Goal: Task Accomplishment & Management: Manage account settings

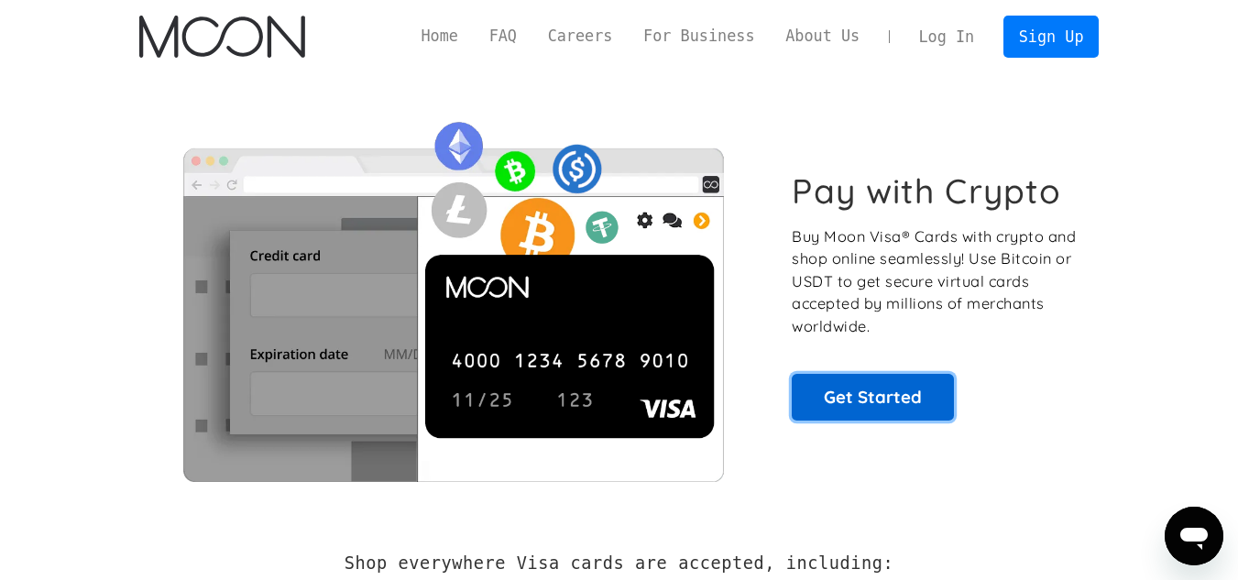
click at [858, 399] on link "Get Started" at bounding box center [873, 397] width 162 height 46
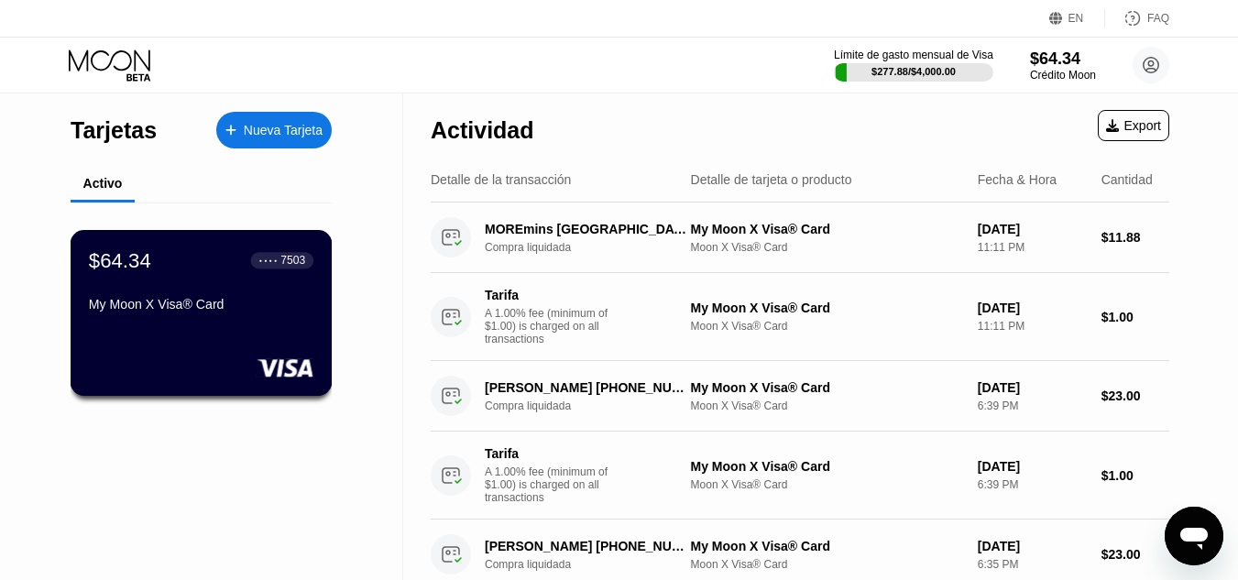
click at [198, 285] on div "$64.34 ● ● ● ● 7503 My Moon X Visa® Card" at bounding box center [201, 283] width 225 height 71
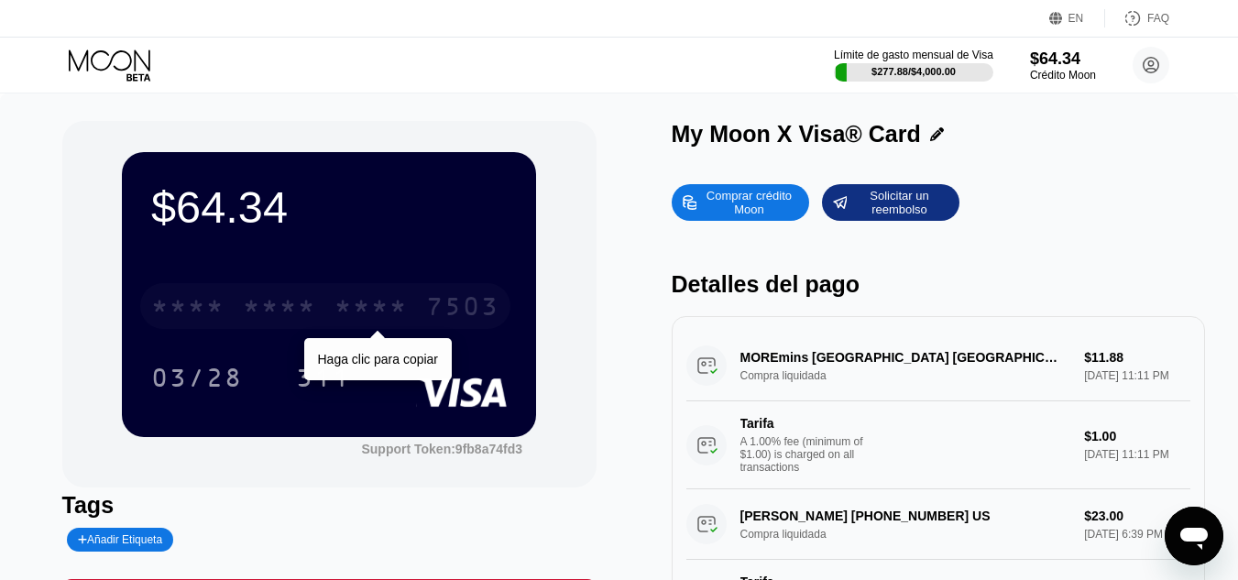
click at [293, 310] on div "* * * *" at bounding box center [279, 308] width 73 height 29
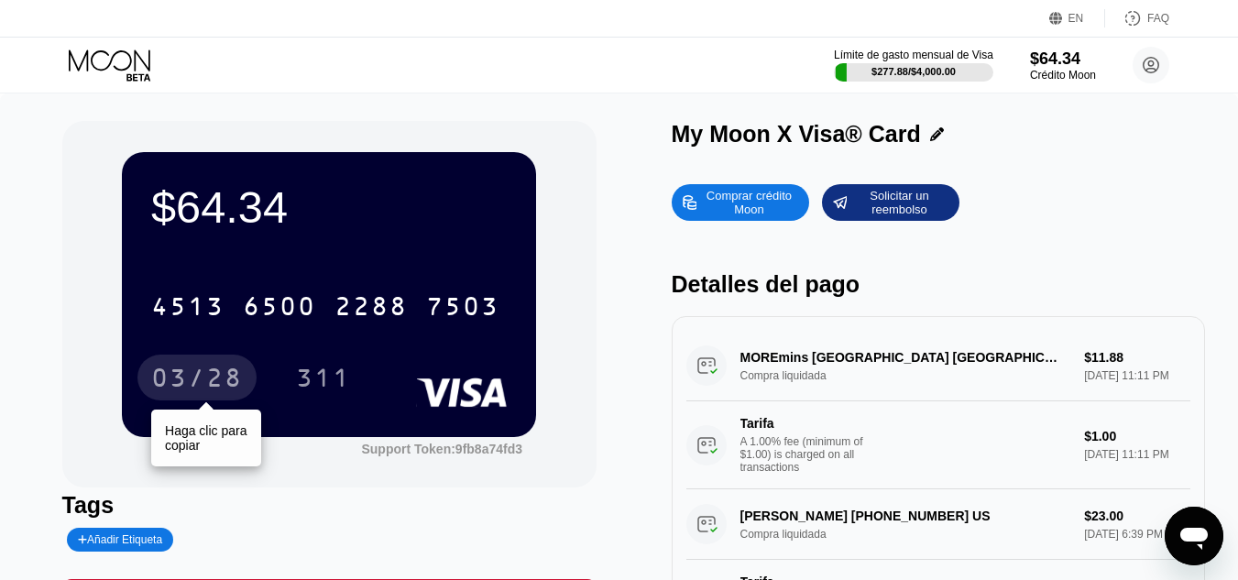
click at [200, 371] on div "03/28" at bounding box center [197, 380] width 92 height 29
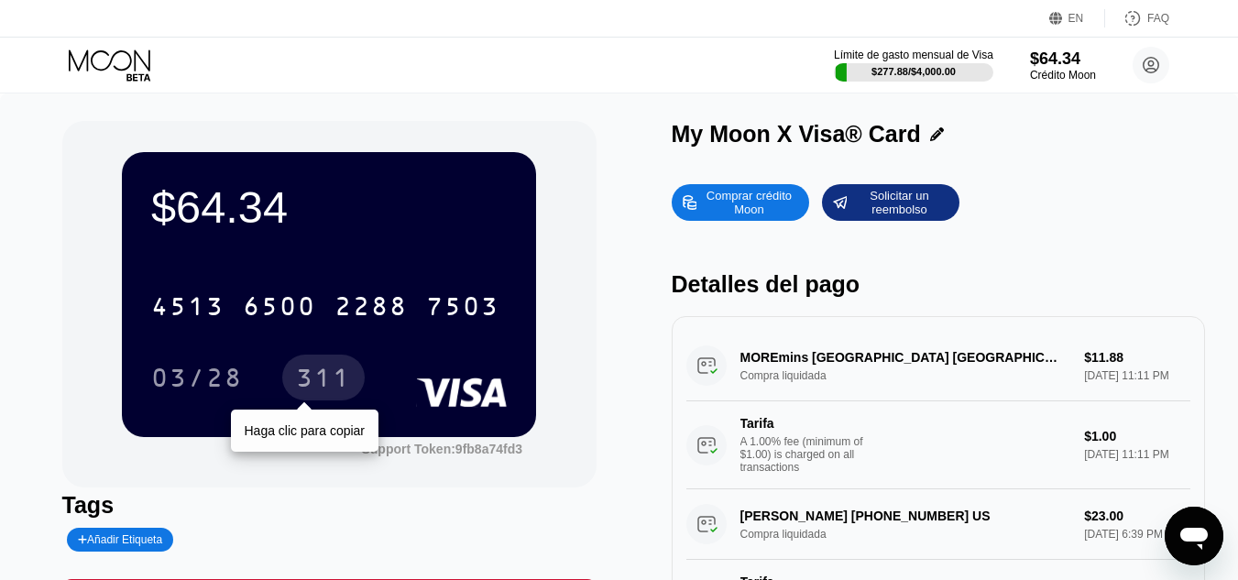
click at [317, 374] on div "311" at bounding box center [323, 380] width 55 height 29
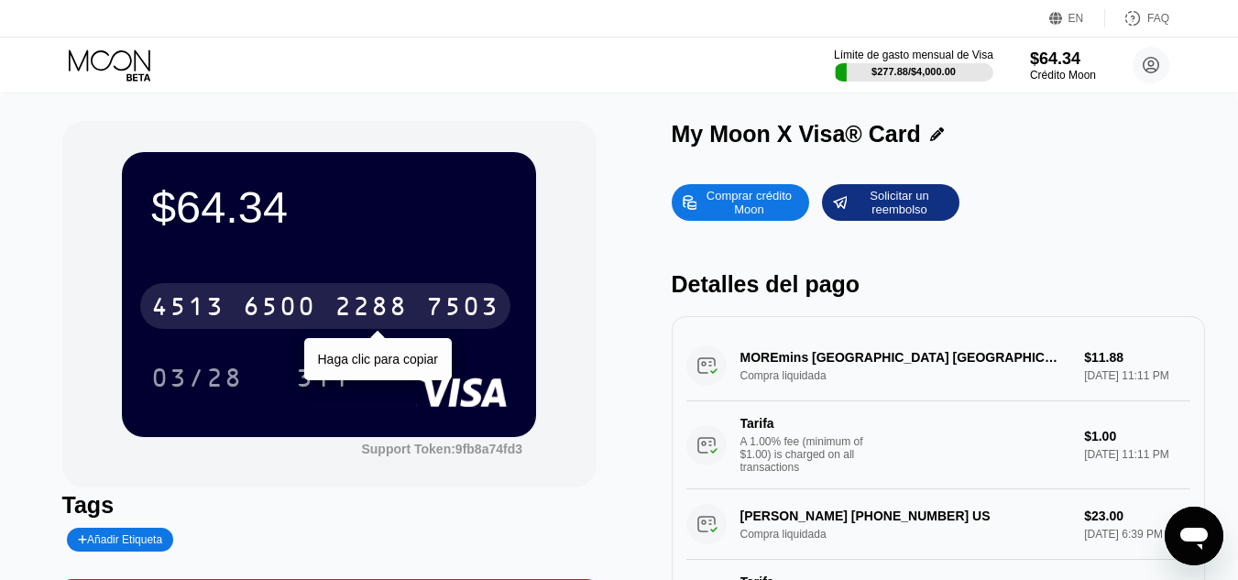
click at [261, 304] on div "6500" at bounding box center [279, 308] width 73 height 29
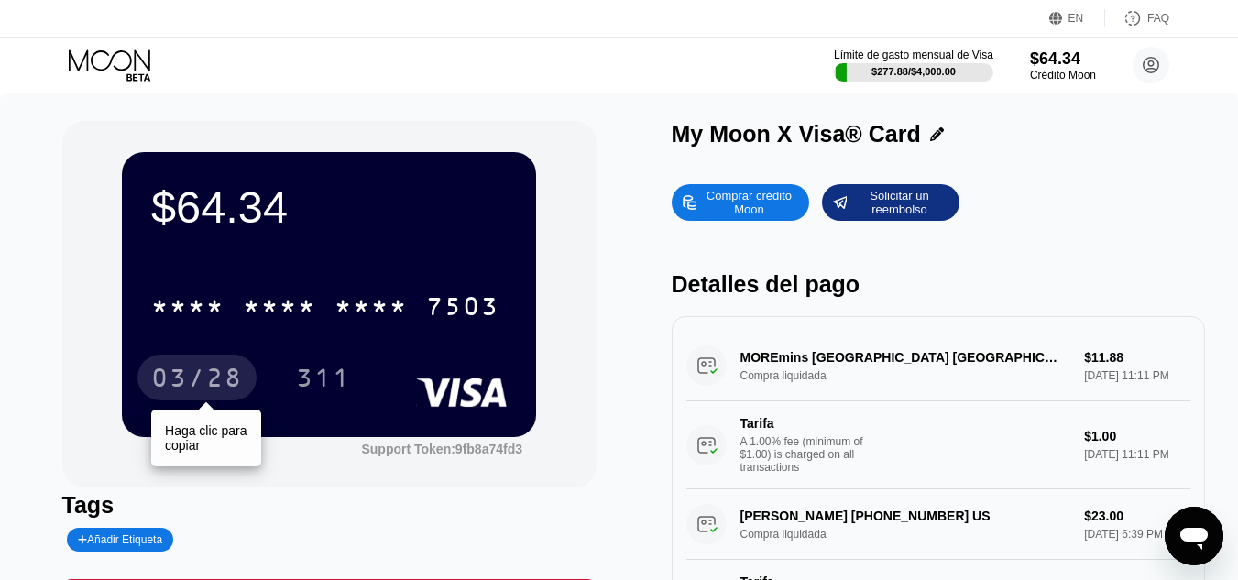
click at [190, 374] on div "03/28" at bounding box center [197, 380] width 92 height 29
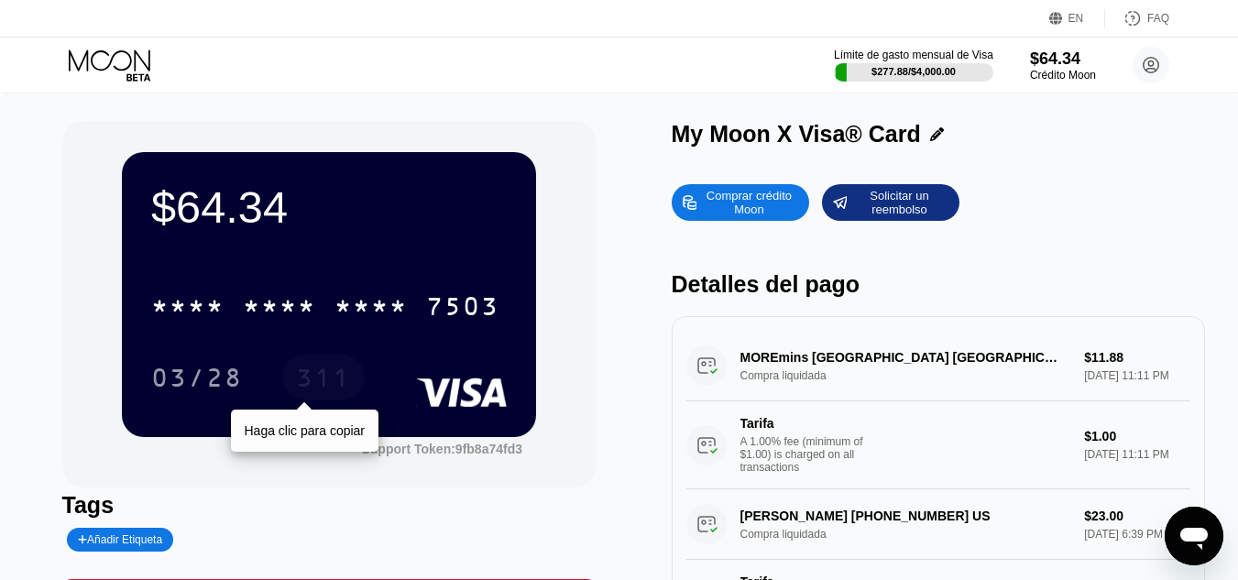
click at [311, 384] on div "311" at bounding box center [323, 380] width 55 height 29
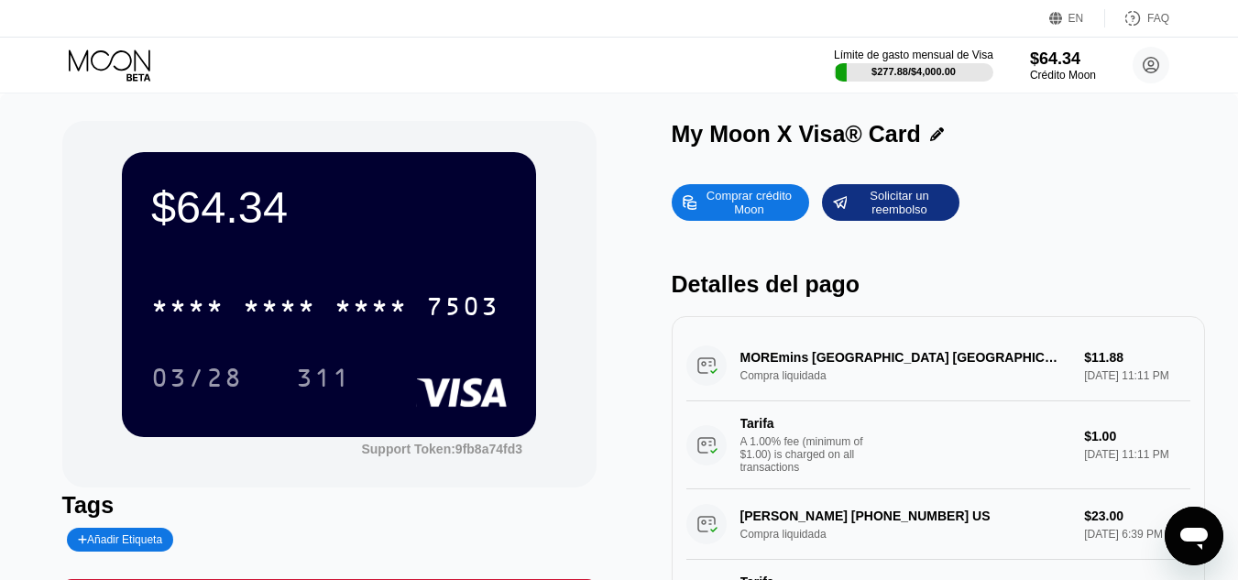
click at [115, 65] on icon at bounding box center [111, 65] width 85 height 32
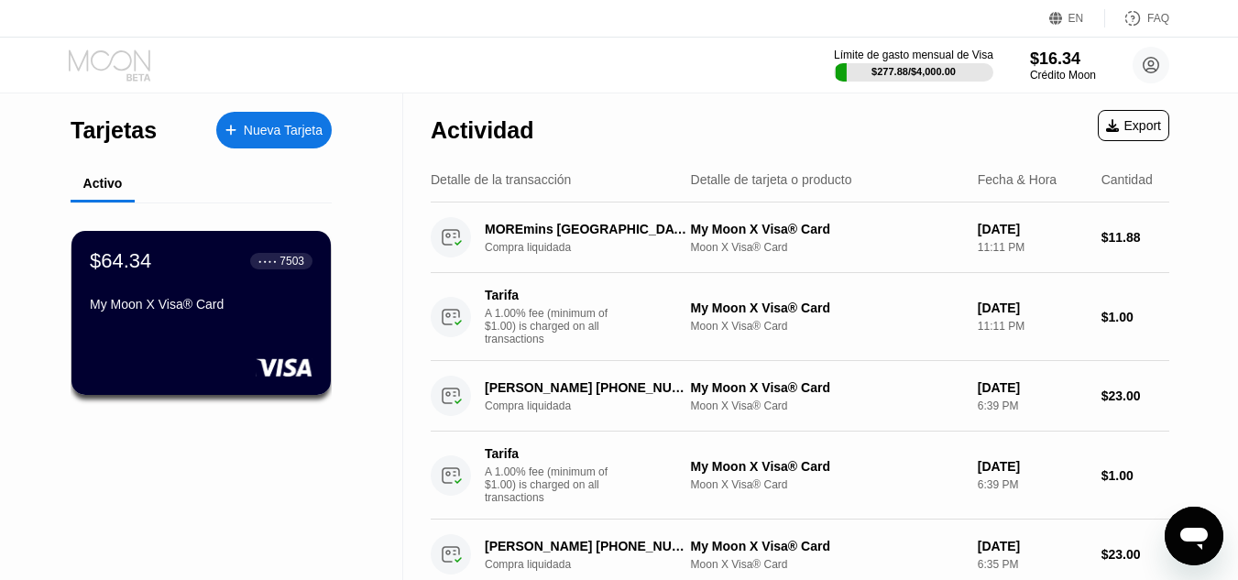
click at [115, 67] on icon at bounding box center [110, 59] width 82 height 21
